Goal: Find specific page/section: Find specific page/section

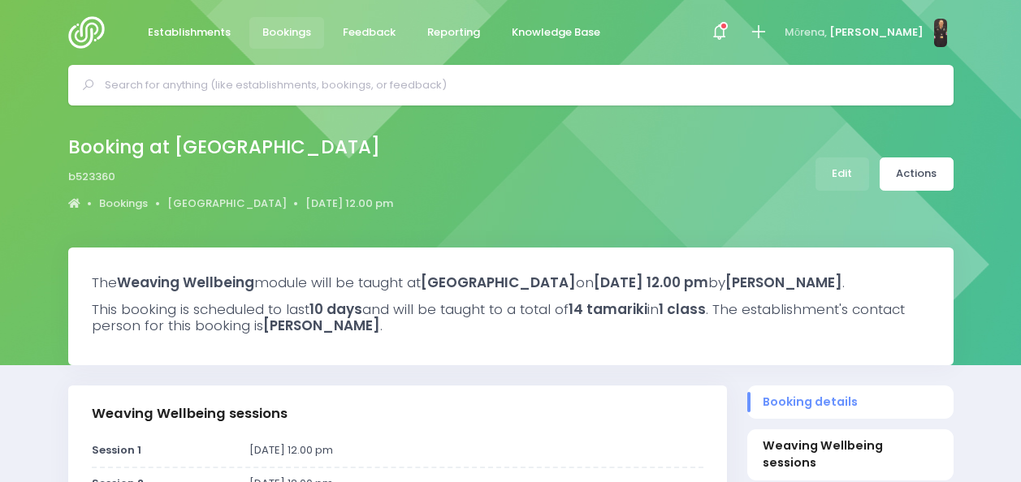
select select "5"
click at [343, 83] on input "text" at bounding box center [518, 85] width 826 height 24
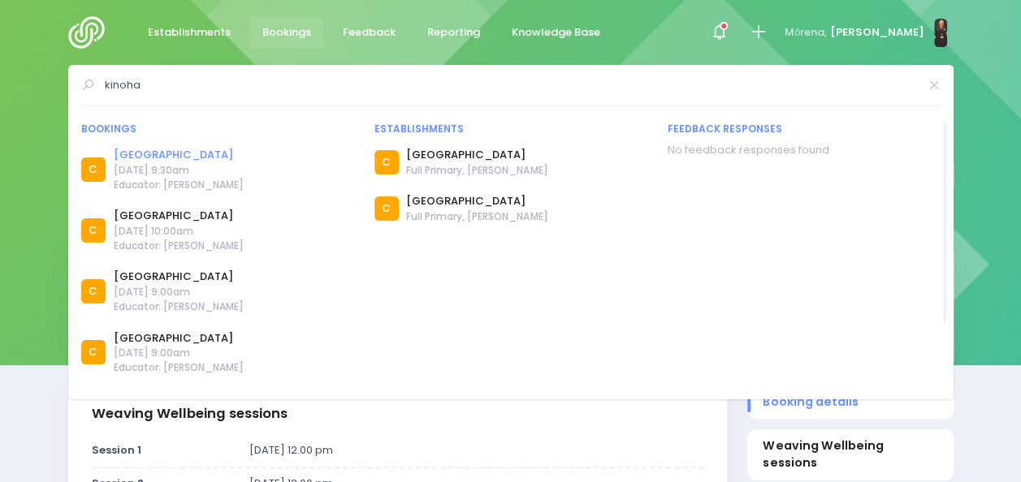
type input "kinoha"
click at [169, 158] on link "Kinohaku School" at bounding box center [179, 155] width 130 height 16
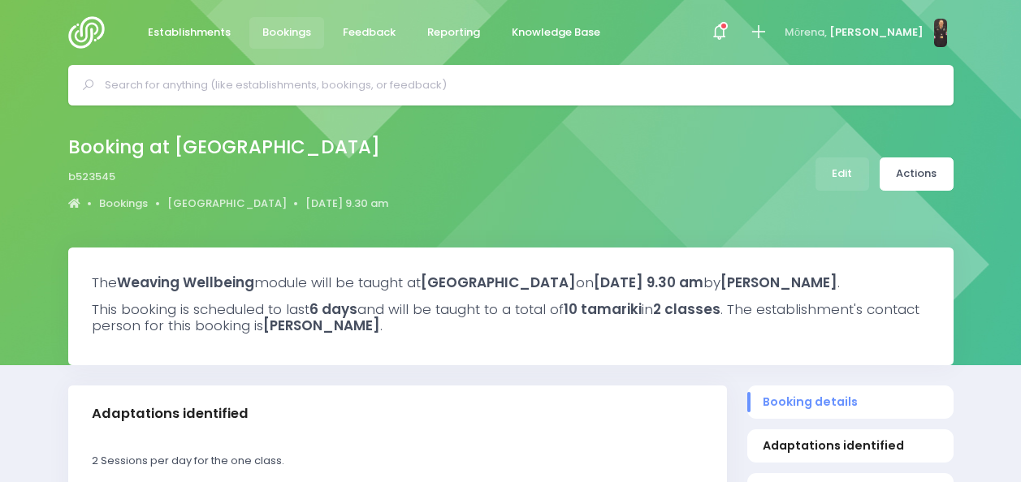
select select "5"
click at [240, 198] on link "[GEOGRAPHIC_DATA]" at bounding box center [226, 204] width 119 height 16
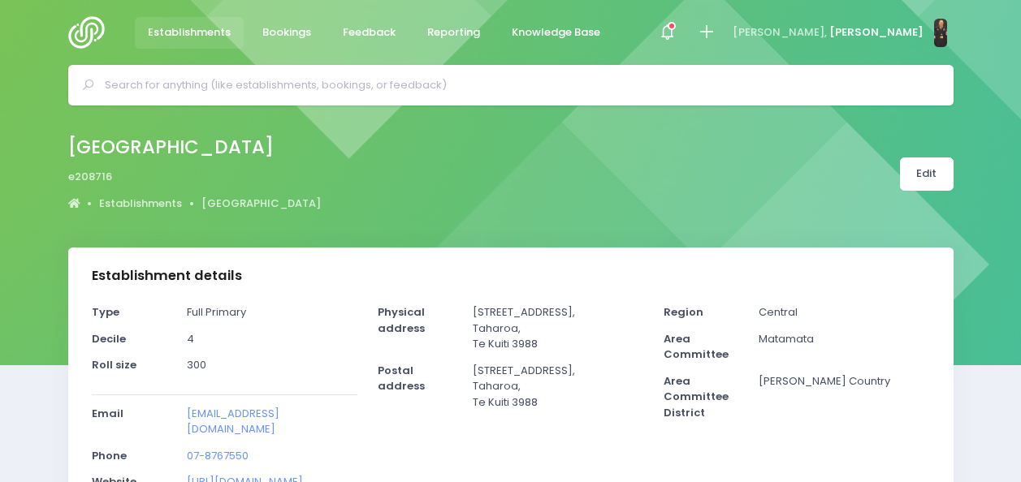
select select "5"
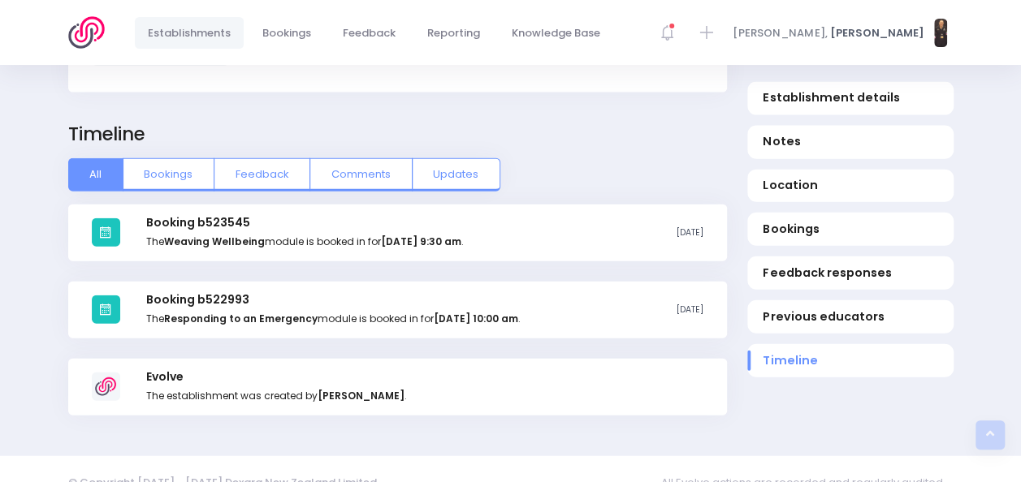
scroll to position [1777, 0]
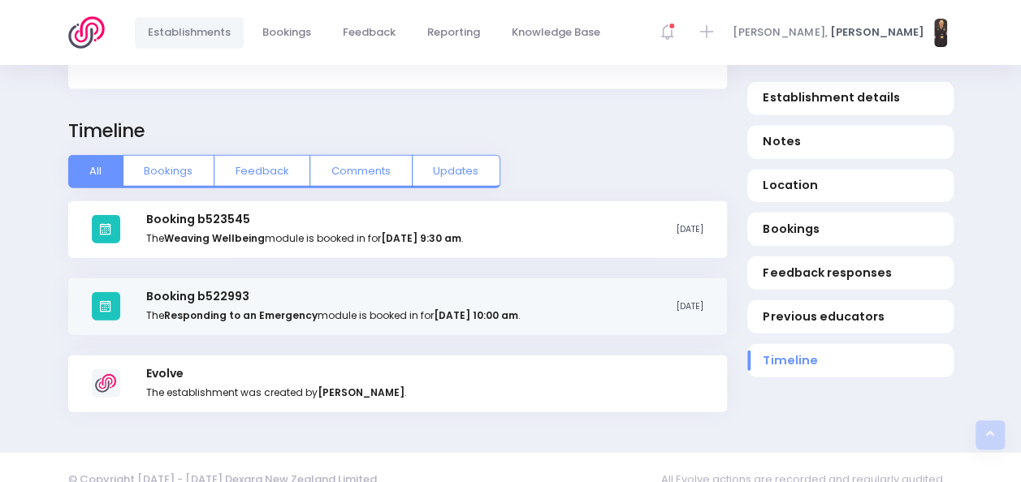
click at [180, 290] on h3 "Booking b522993" at bounding box center [333, 297] width 374 height 14
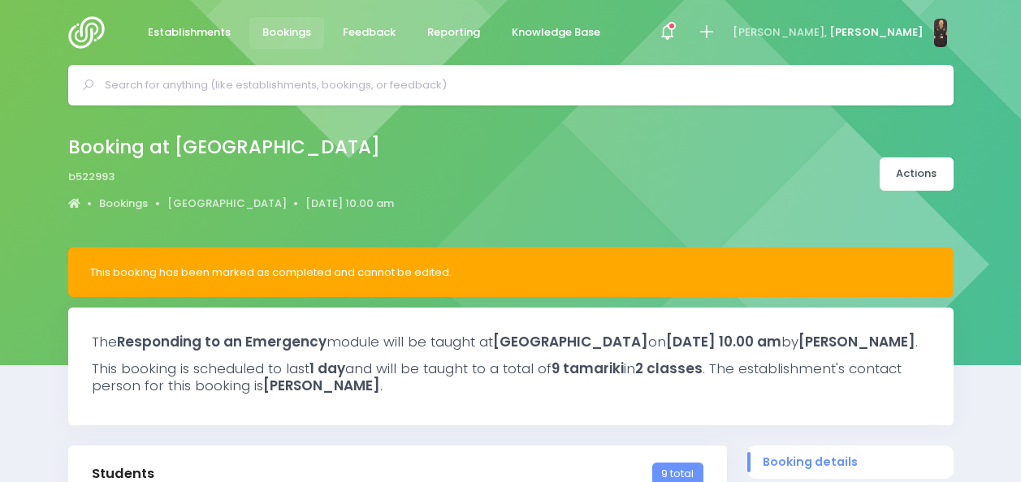
select select "5"
click at [406, 83] on input "text" at bounding box center [518, 85] width 826 height 24
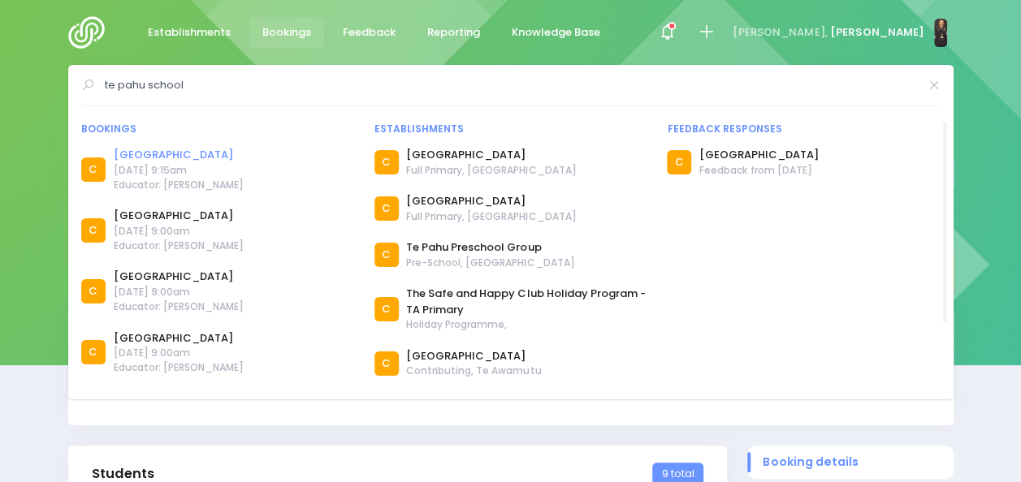
type input "te pahu school"
click at [167, 153] on link "Te Pahu School" at bounding box center [179, 155] width 130 height 16
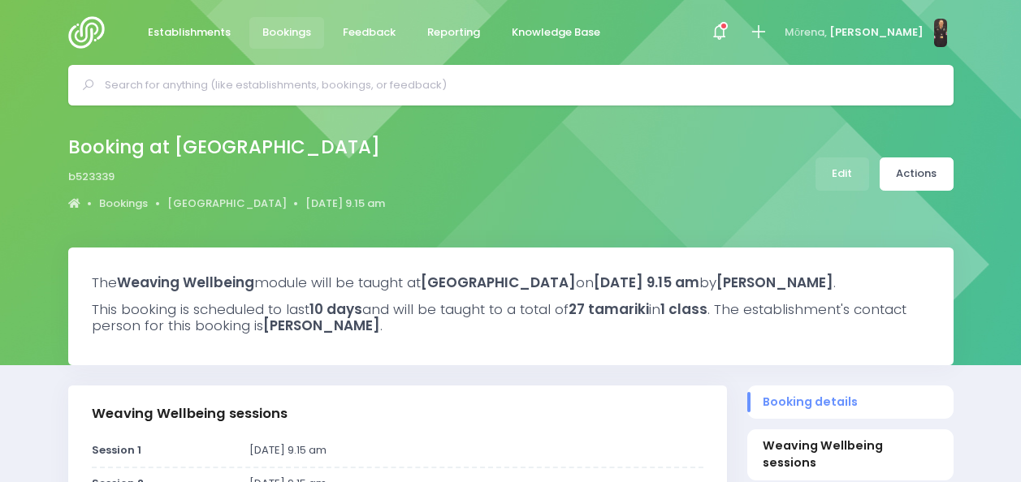
select select "5"
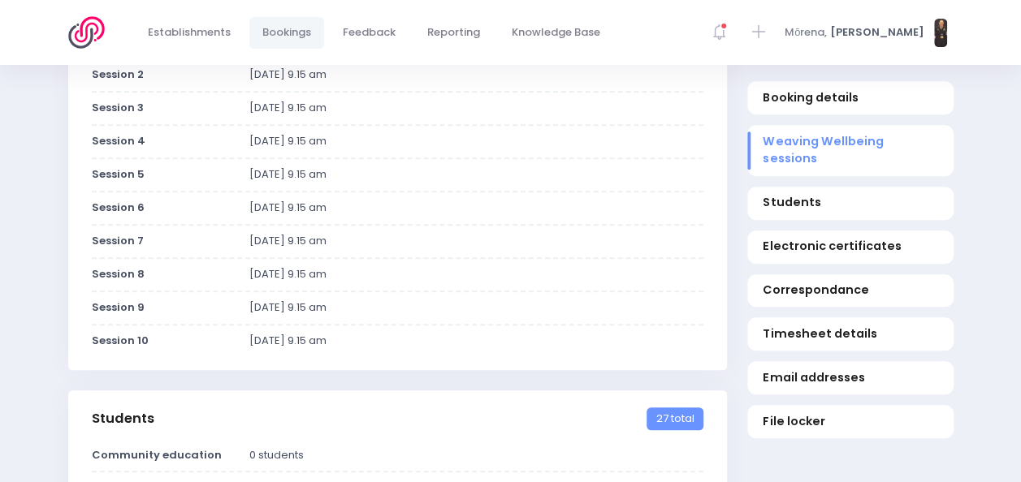
scroll to position [422, 0]
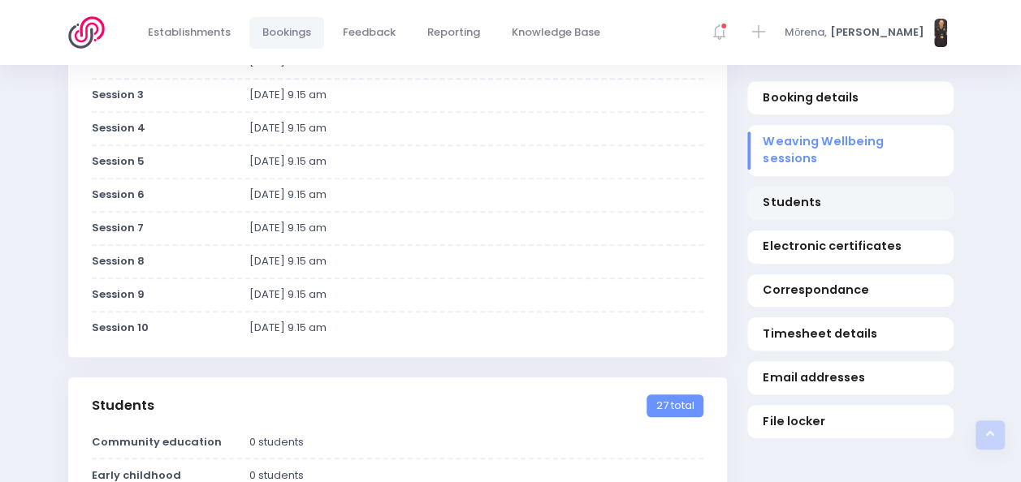
click at [787, 194] on span "Students" at bounding box center [850, 202] width 175 height 17
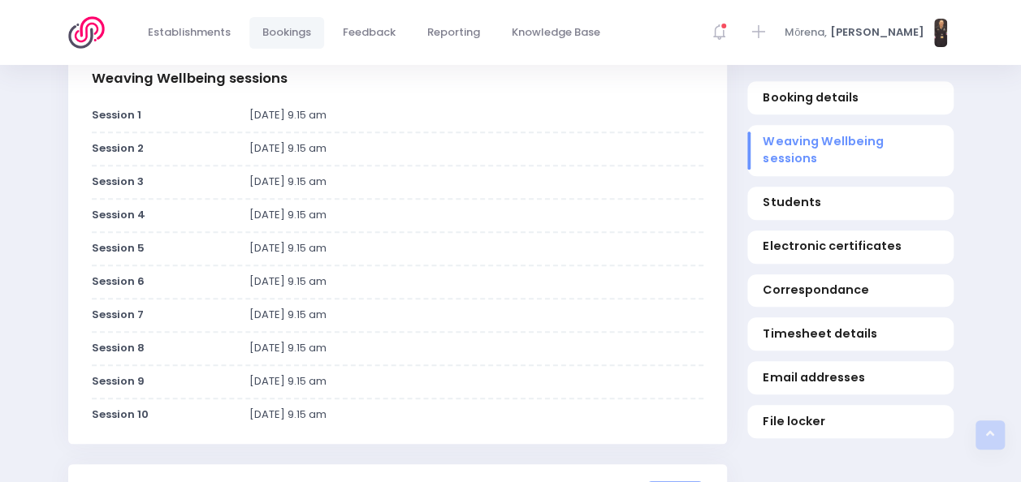
scroll to position [0, 0]
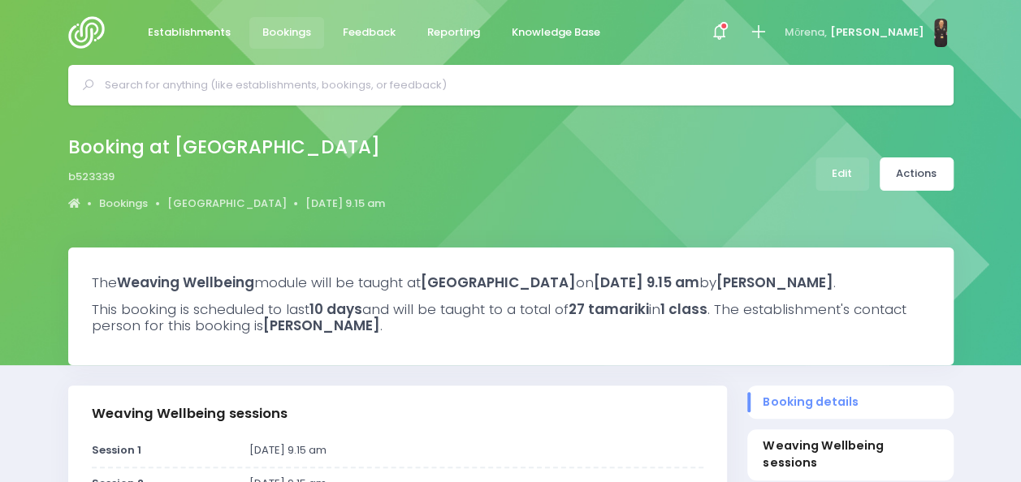
click at [412, 99] on div at bounding box center [510, 85] width 885 height 41
click at [415, 84] on input "text" at bounding box center [518, 85] width 826 height 24
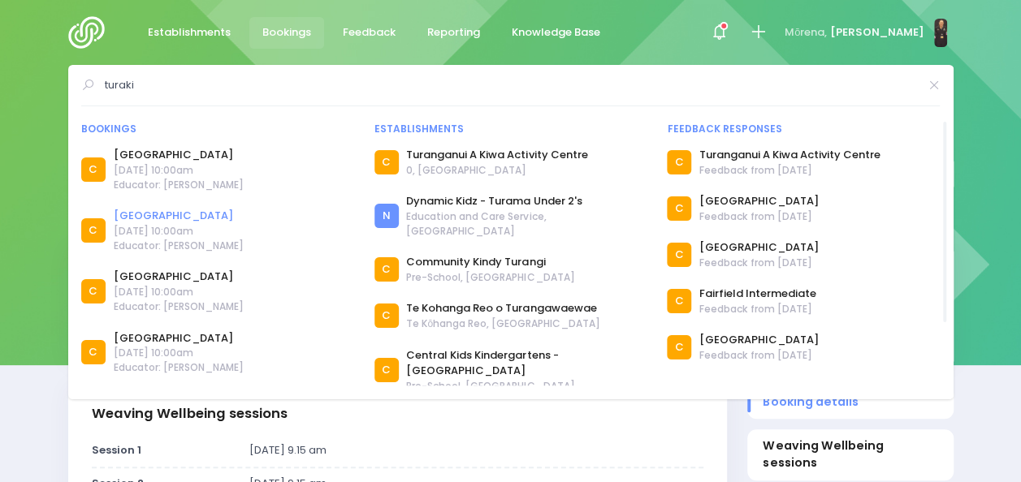
type input "turaki"
click at [133, 214] on link "Turaki School" at bounding box center [179, 216] width 130 height 16
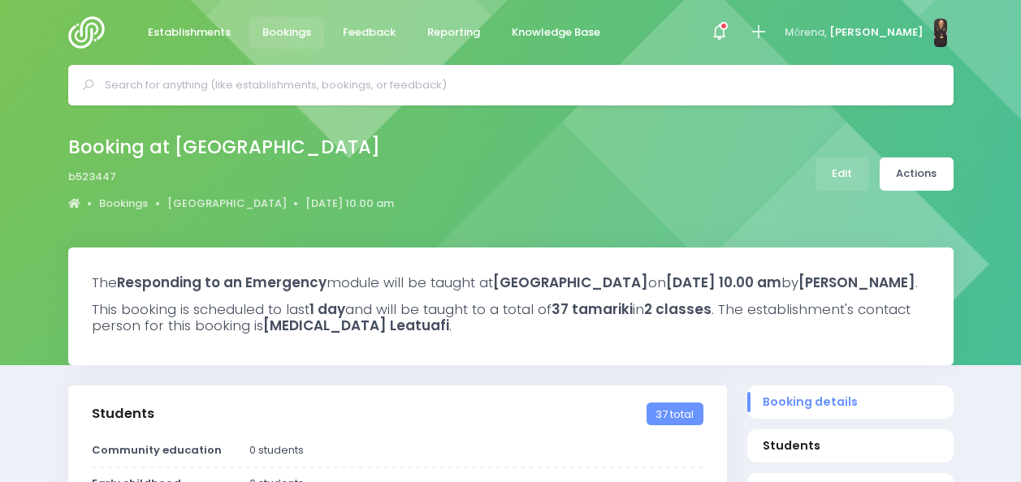
select select "5"
click at [216, 199] on link "[GEOGRAPHIC_DATA]" at bounding box center [226, 204] width 119 height 16
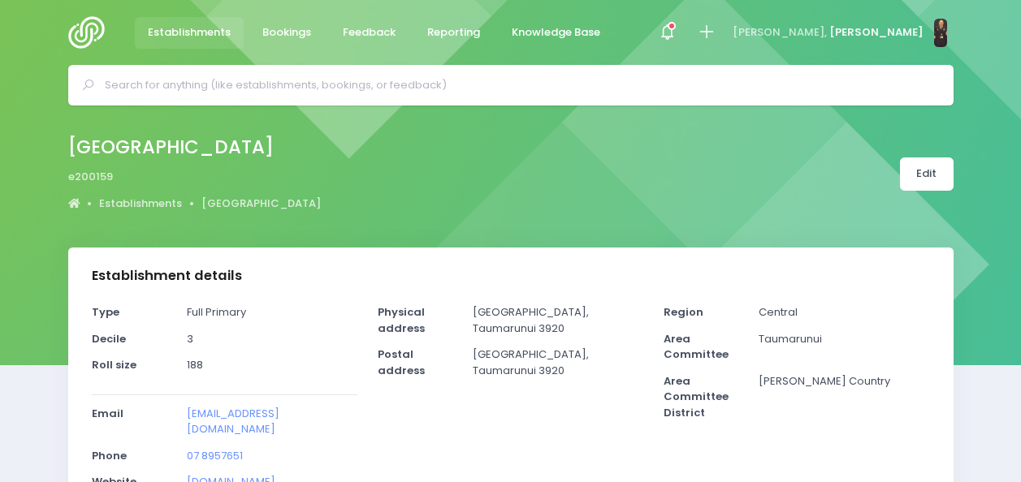
select select "5"
click at [210, 76] on input "text" at bounding box center [518, 85] width 826 height 24
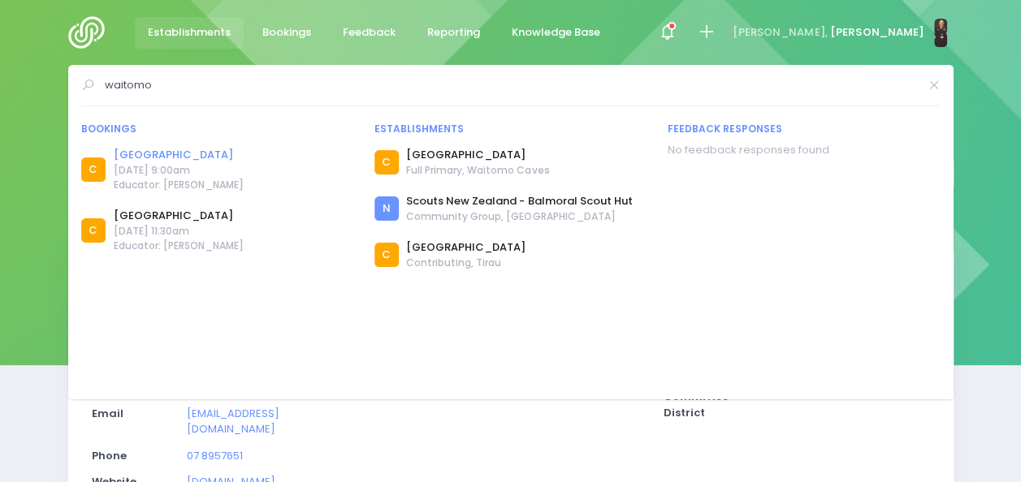
type input "waitomo"
click at [174, 152] on link "[GEOGRAPHIC_DATA]" at bounding box center [179, 155] width 130 height 16
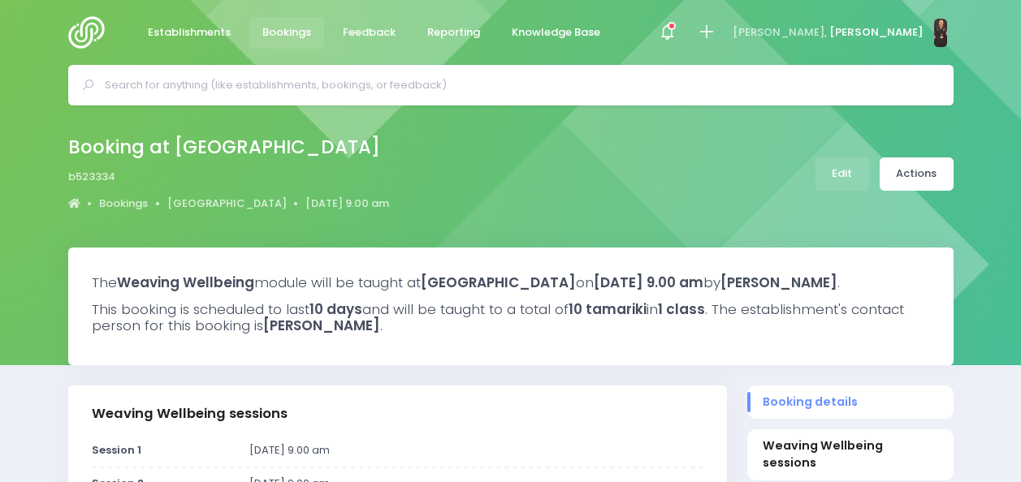
select select "5"
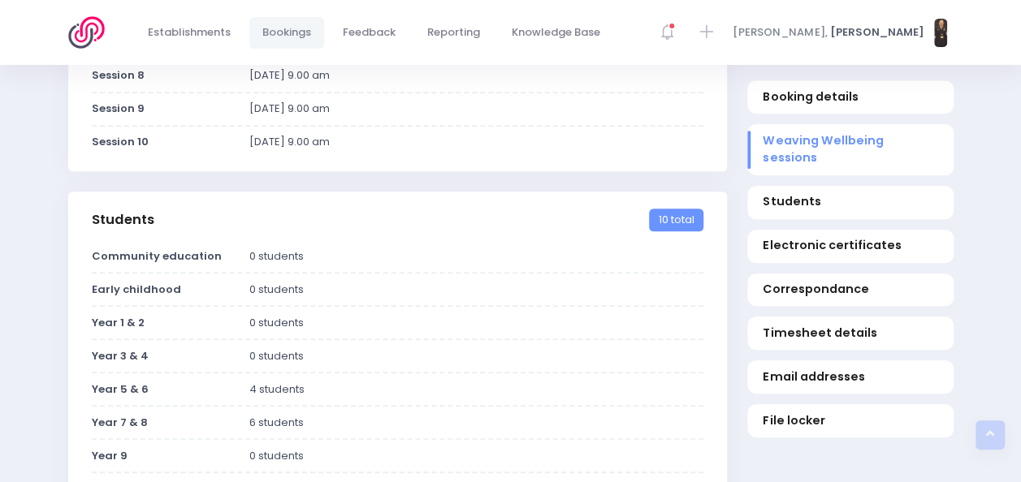
scroll to position [603, 0]
